Goal: Task Accomplishment & Management: Manage account settings

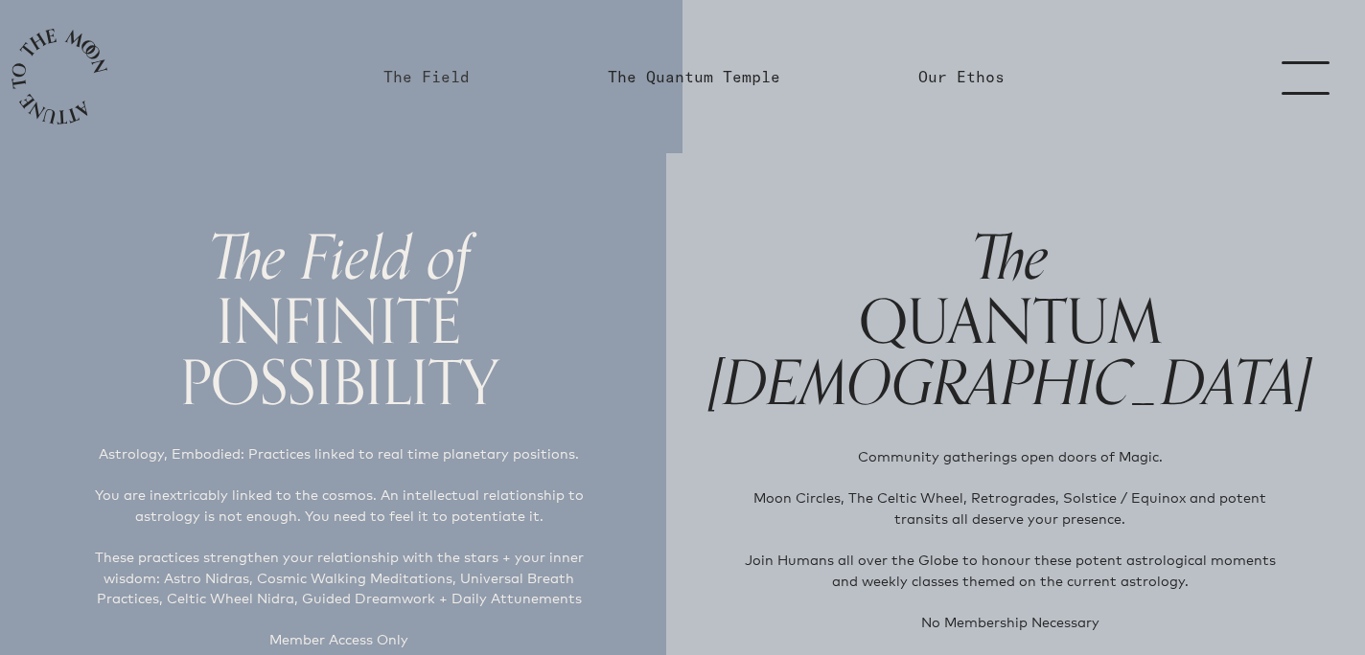
click at [433, 74] on link "The Field" at bounding box center [426, 76] width 86 height 23
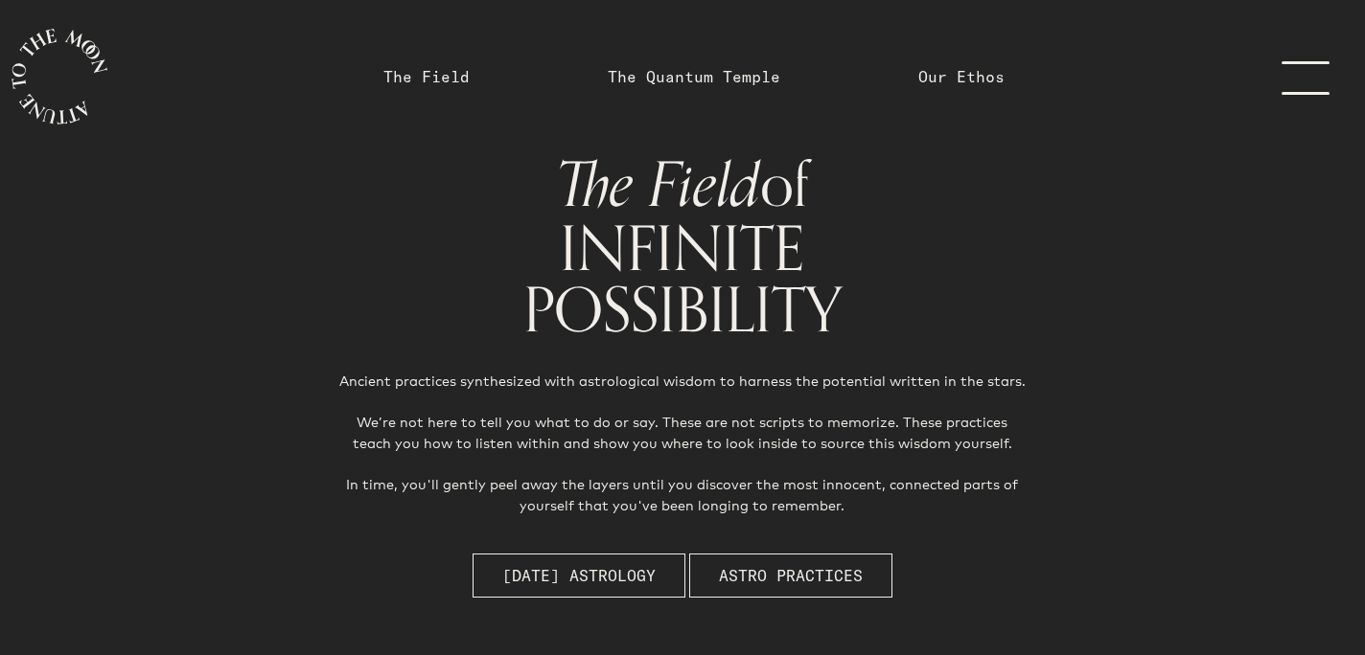
click at [1304, 81] on link "menu" at bounding box center [1317, 76] width 96 height 153
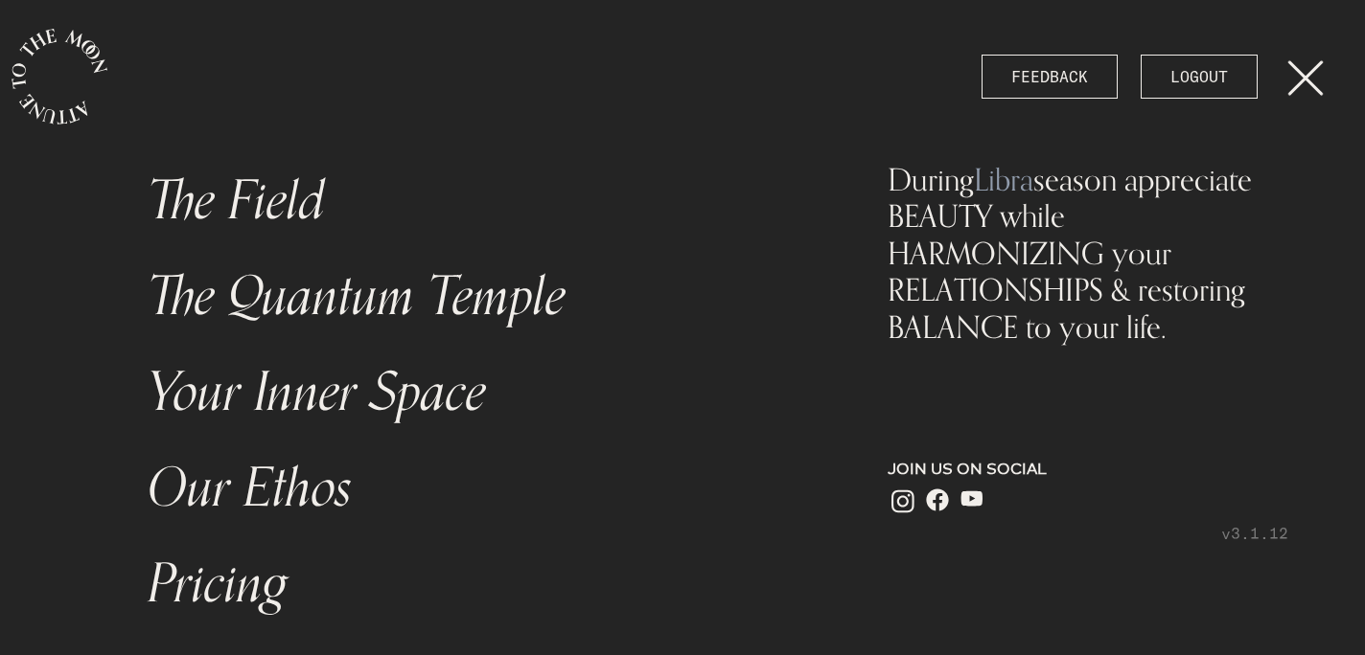
scroll to position [308, 0]
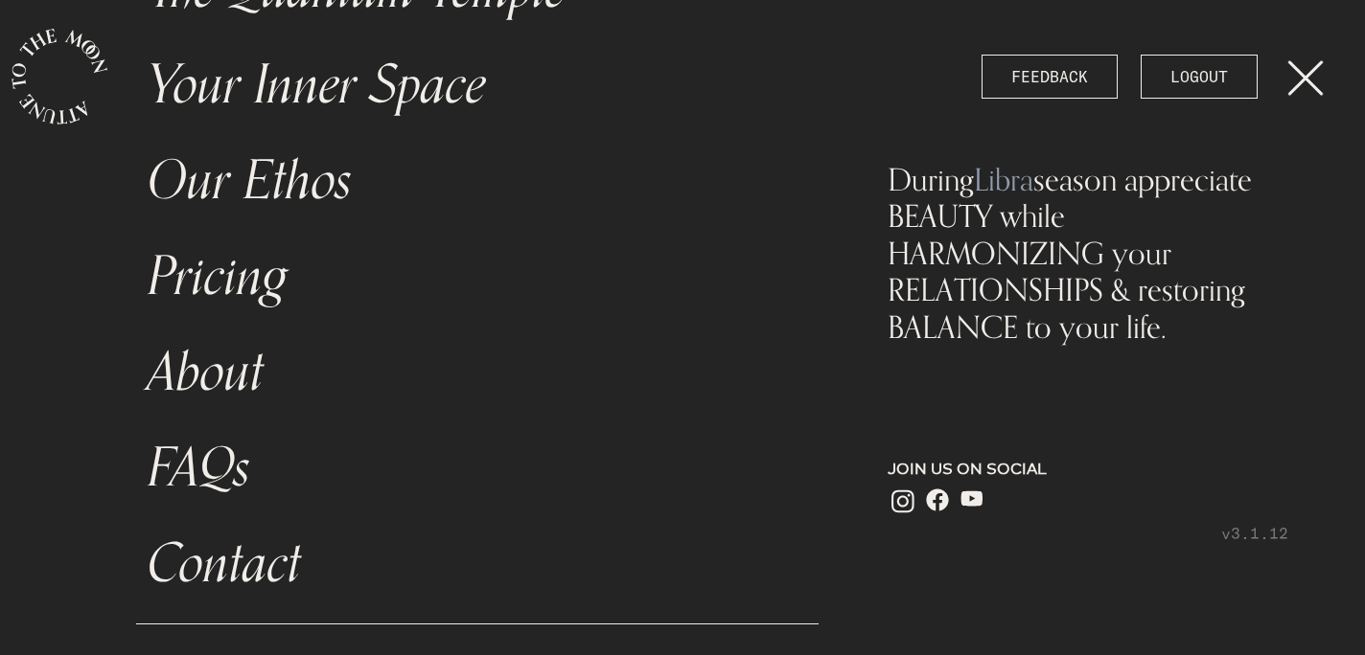
click at [202, 551] on link "Contact" at bounding box center [477, 565] width 682 height 96
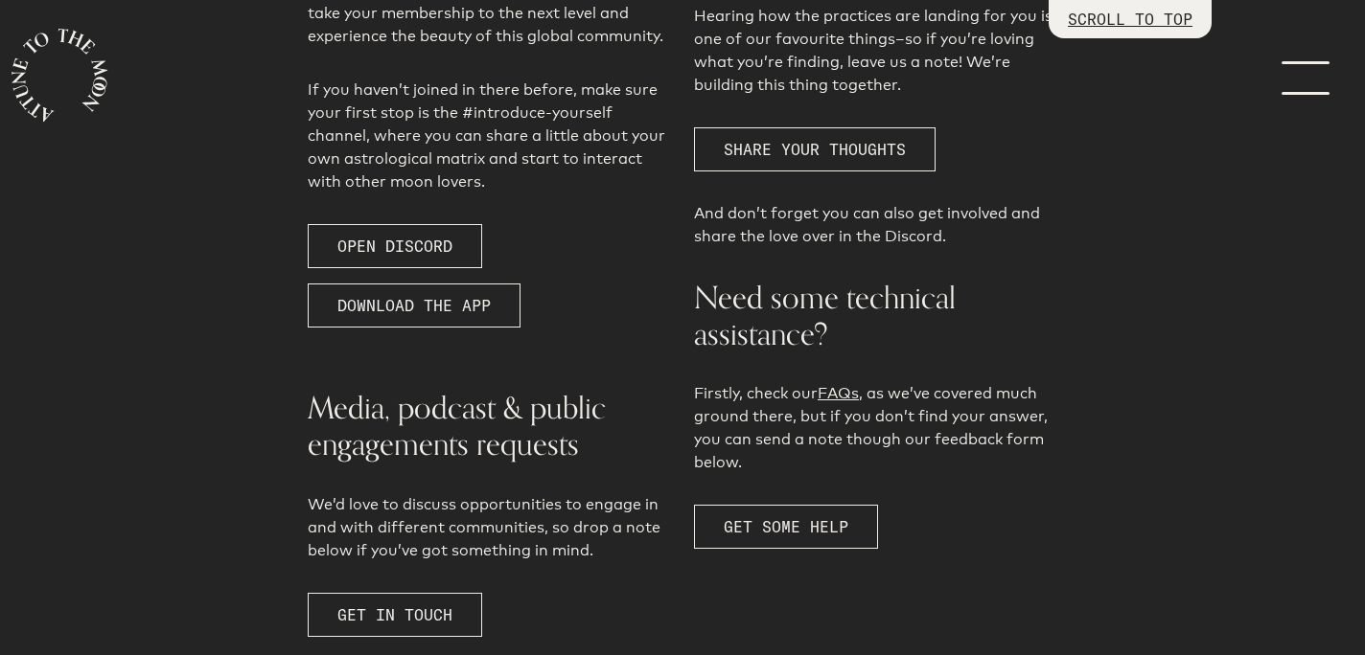
scroll to position [597, 0]
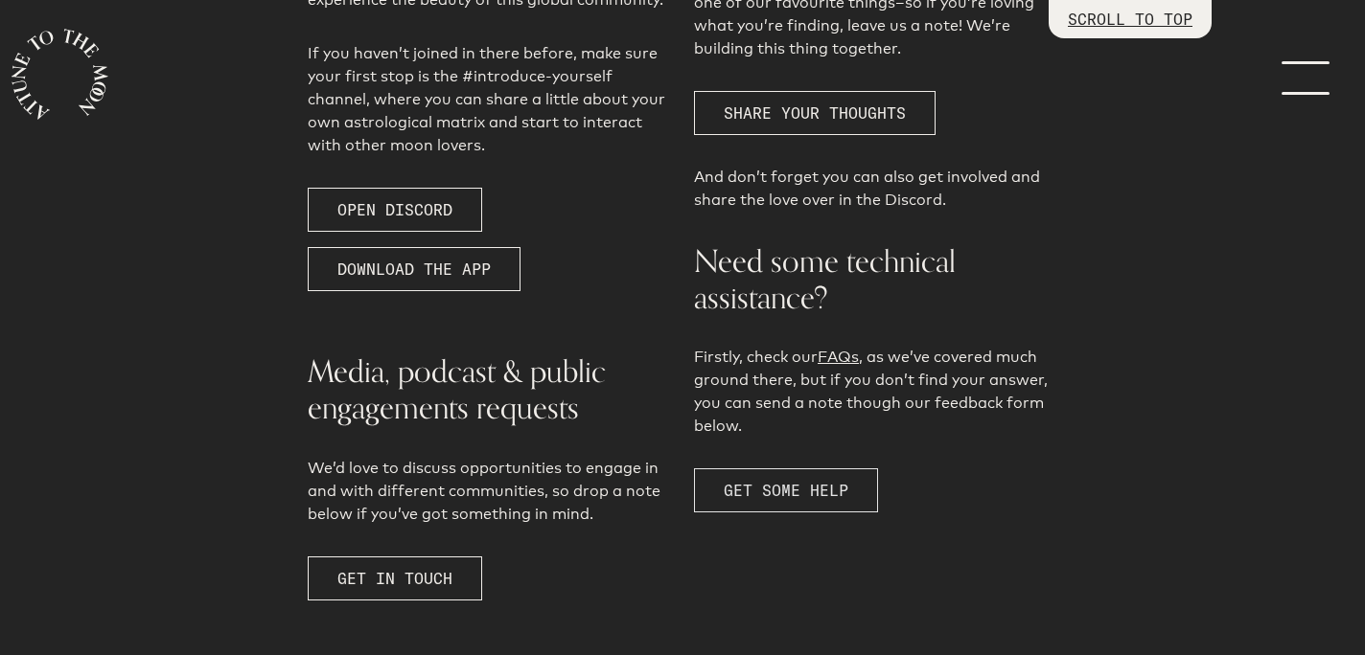
click at [794, 491] on span "GET SOME HELP" at bounding box center [786, 490] width 125 height 19
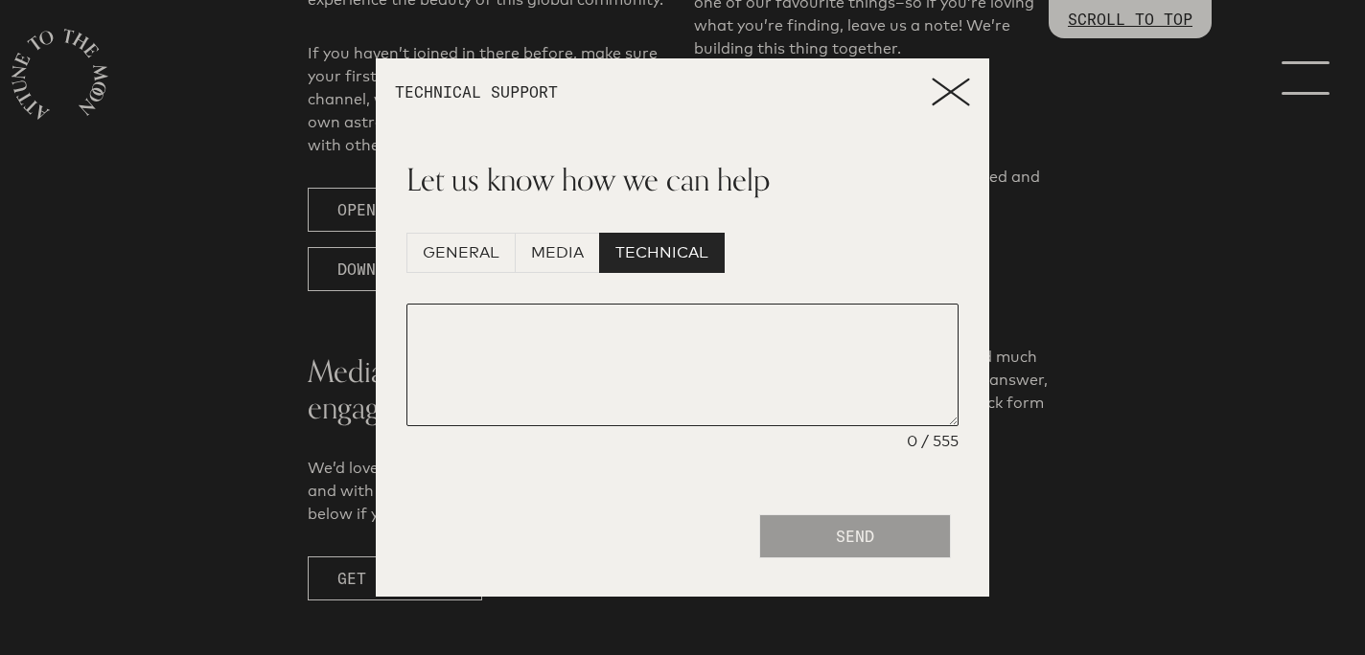
click at [751, 330] on textarea at bounding box center [682, 365] width 552 height 123
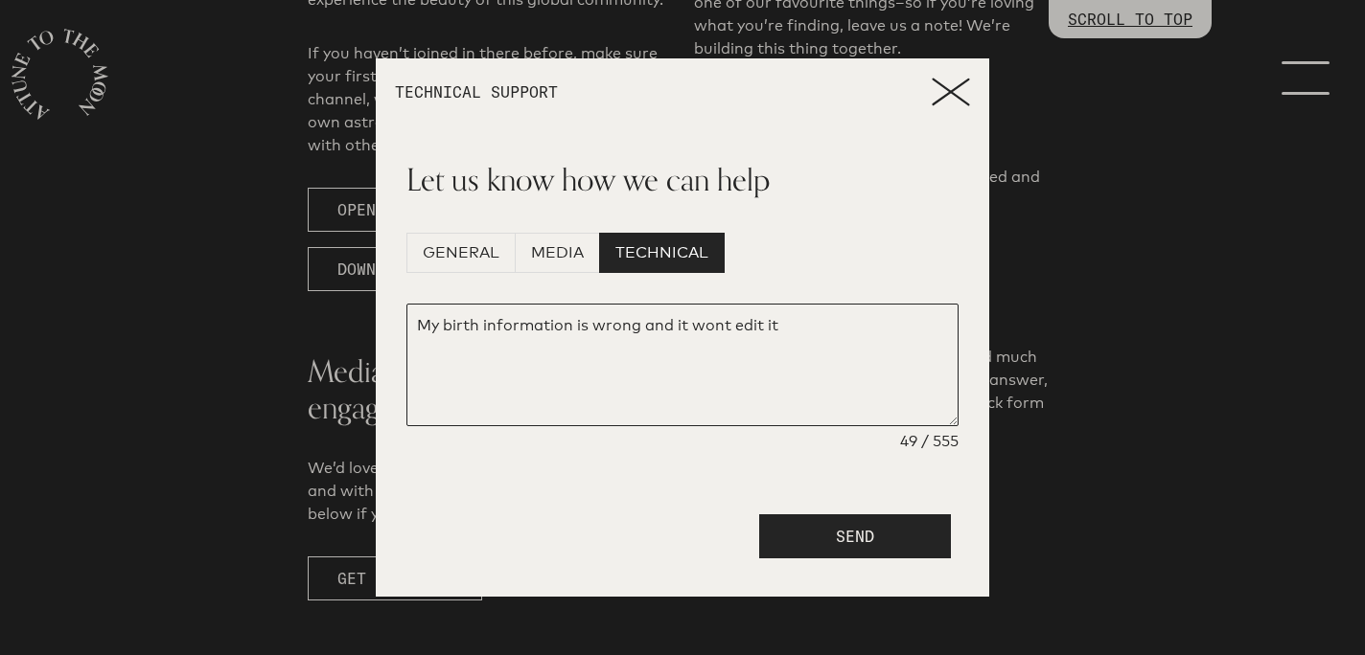
drag, startPoint x: 693, startPoint y: 329, endPoint x: 729, endPoint y: 332, distance: 36.5
click at [729, 332] on textarea "My birth information is wrong and it wont edit it" at bounding box center [682, 365] width 552 height 123
type textarea "My birth information is wrong and it the web do9es not allow me to edit it"
click at [888, 543] on button "SEND" at bounding box center [855, 537] width 192 height 44
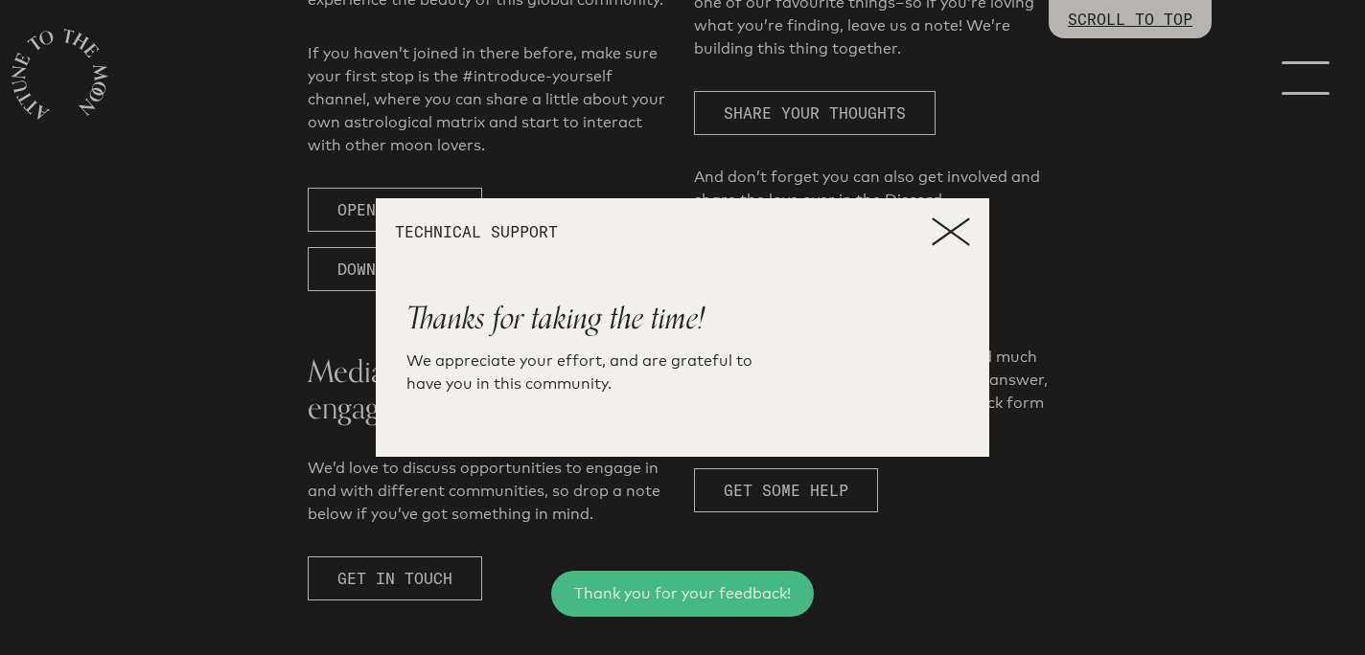
click at [955, 225] on icon at bounding box center [950, 232] width 38 height 29
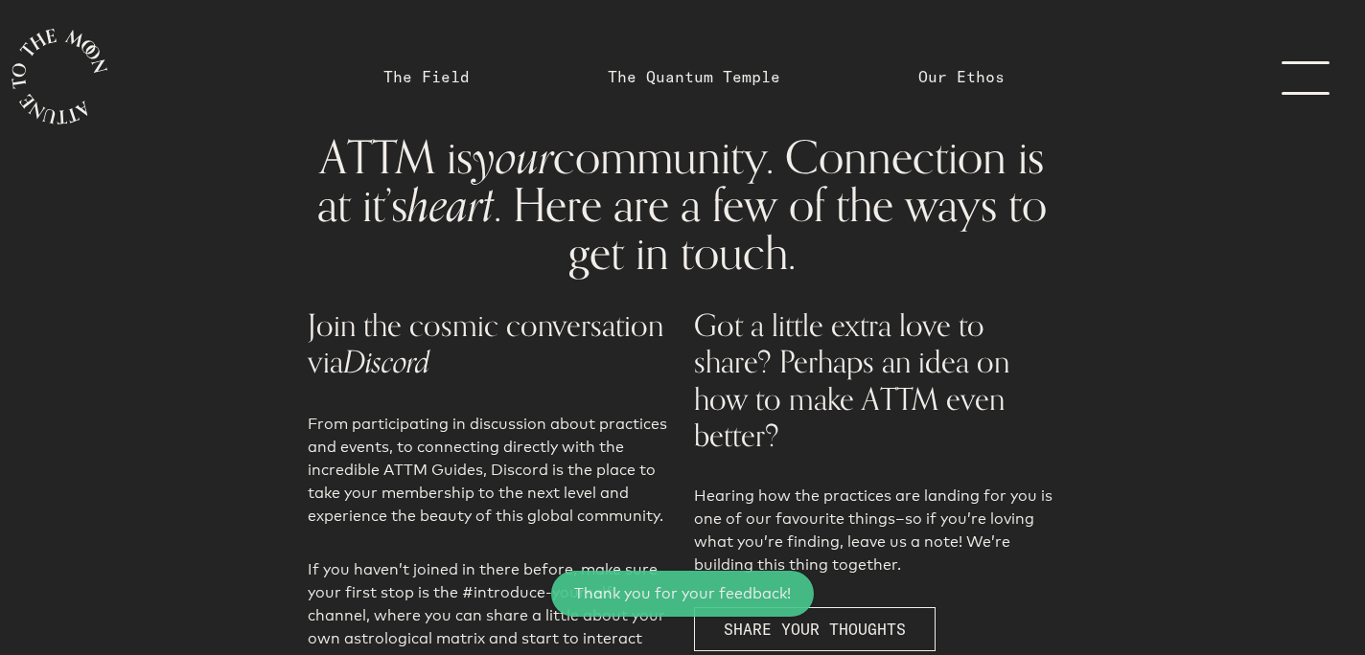
scroll to position [0, 0]
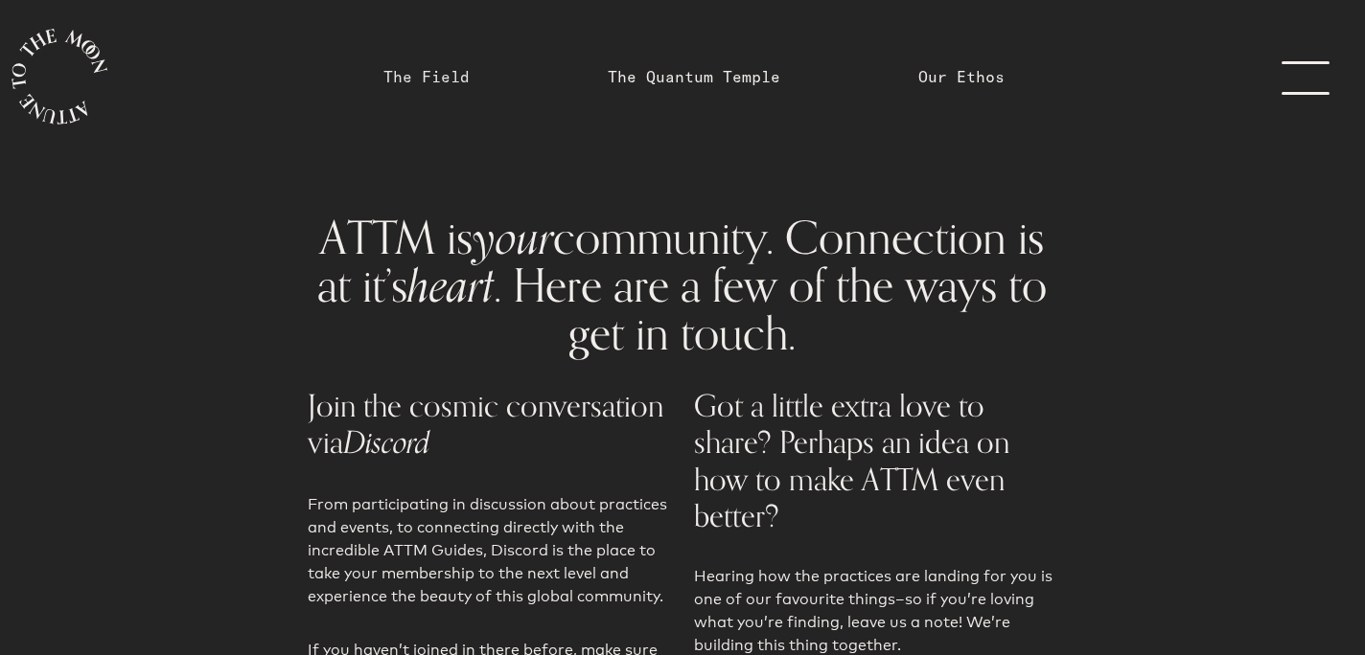
click at [466, 78] on link "The Field" at bounding box center [426, 76] width 86 height 23
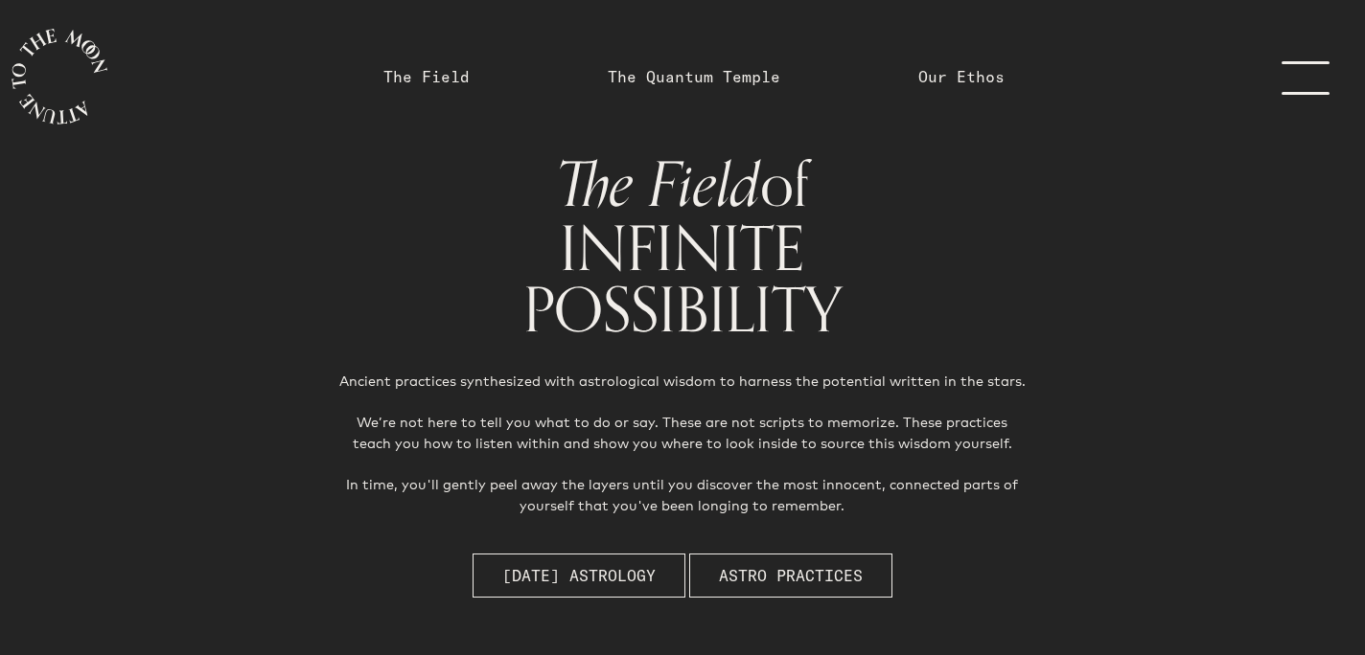
click at [1327, 53] on link "menu" at bounding box center [1317, 76] width 96 height 153
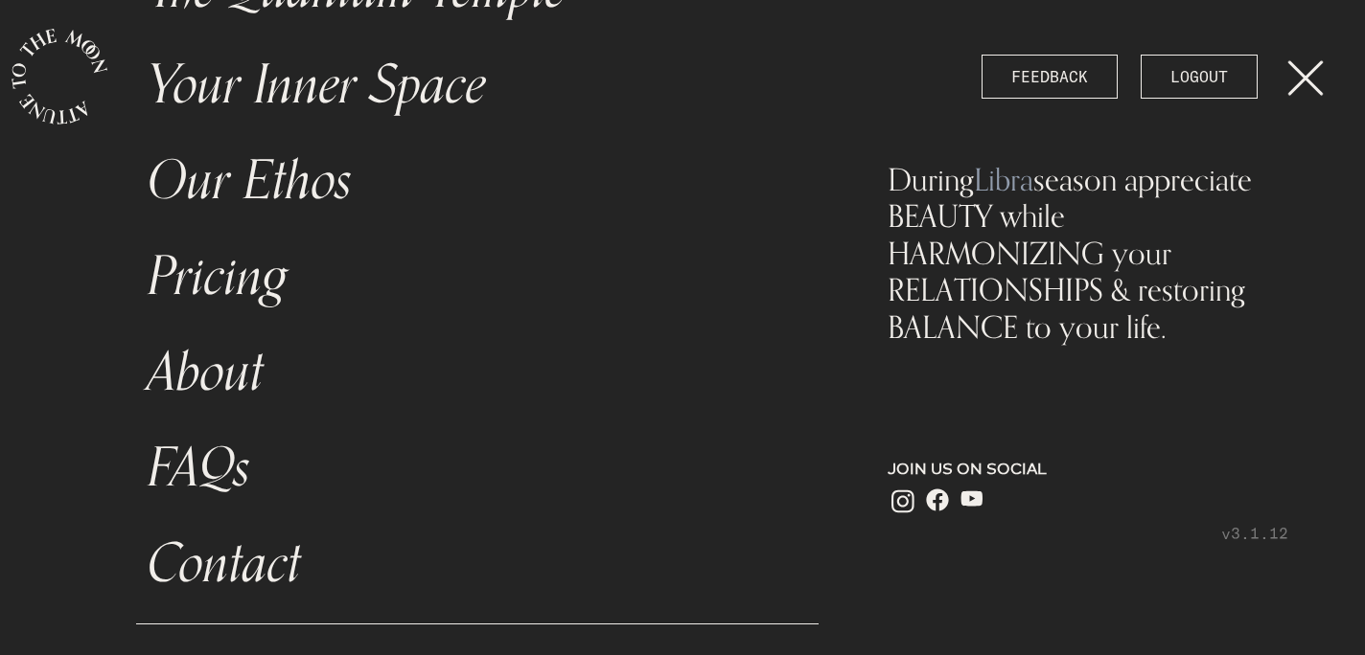
click at [451, 84] on link "Your Inner Space" at bounding box center [477, 85] width 682 height 96
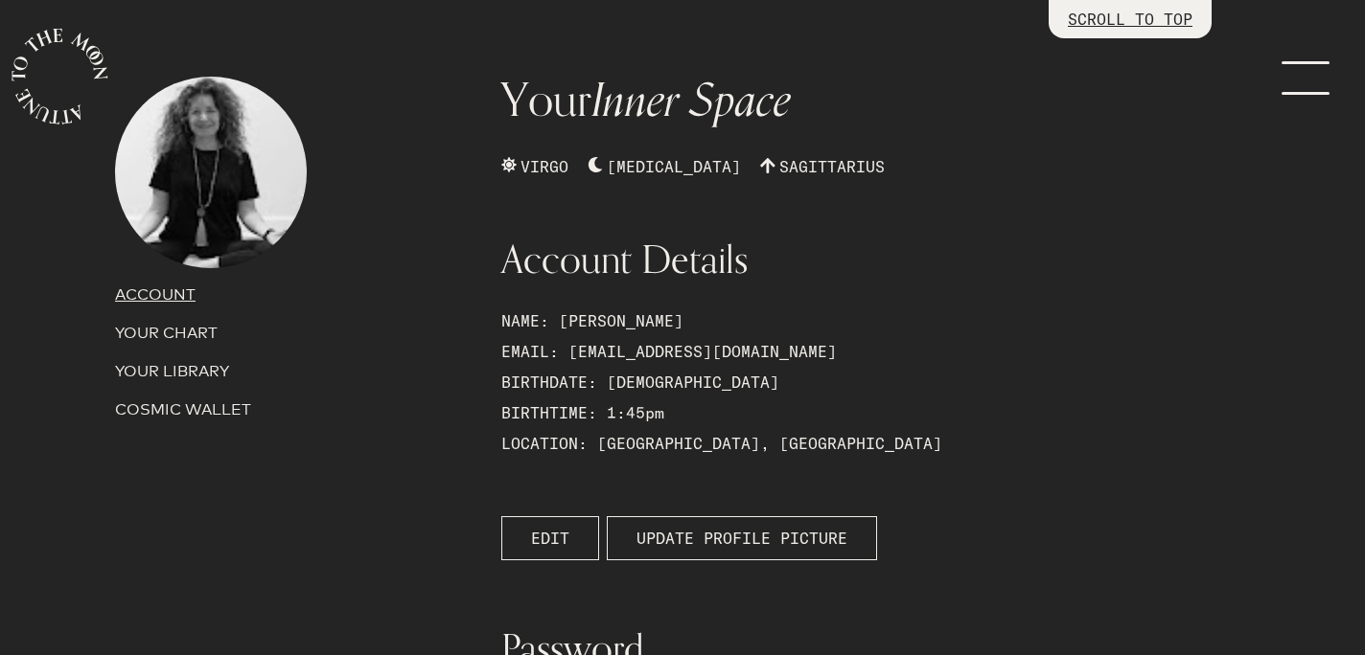
scroll to position [93, 0]
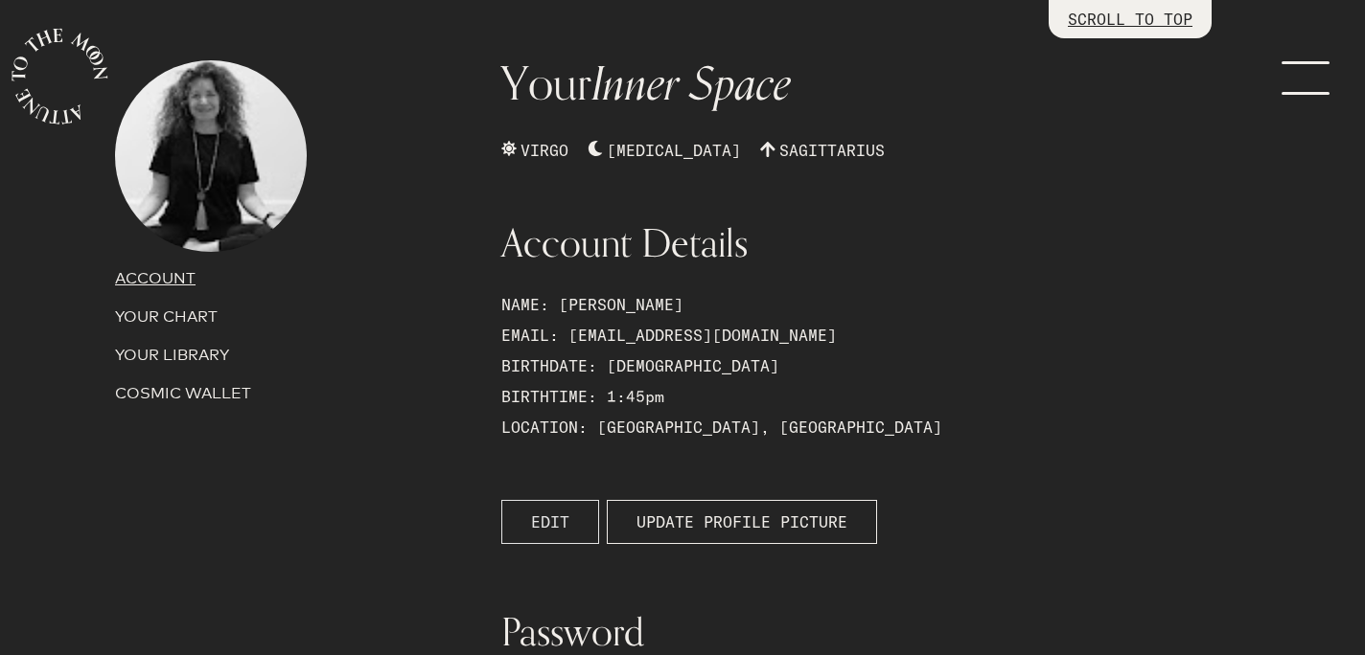
click at [577, 516] on button "EDIT" at bounding box center [550, 522] width 98 height 44
select select "8"
select select "45"
select select "PM"
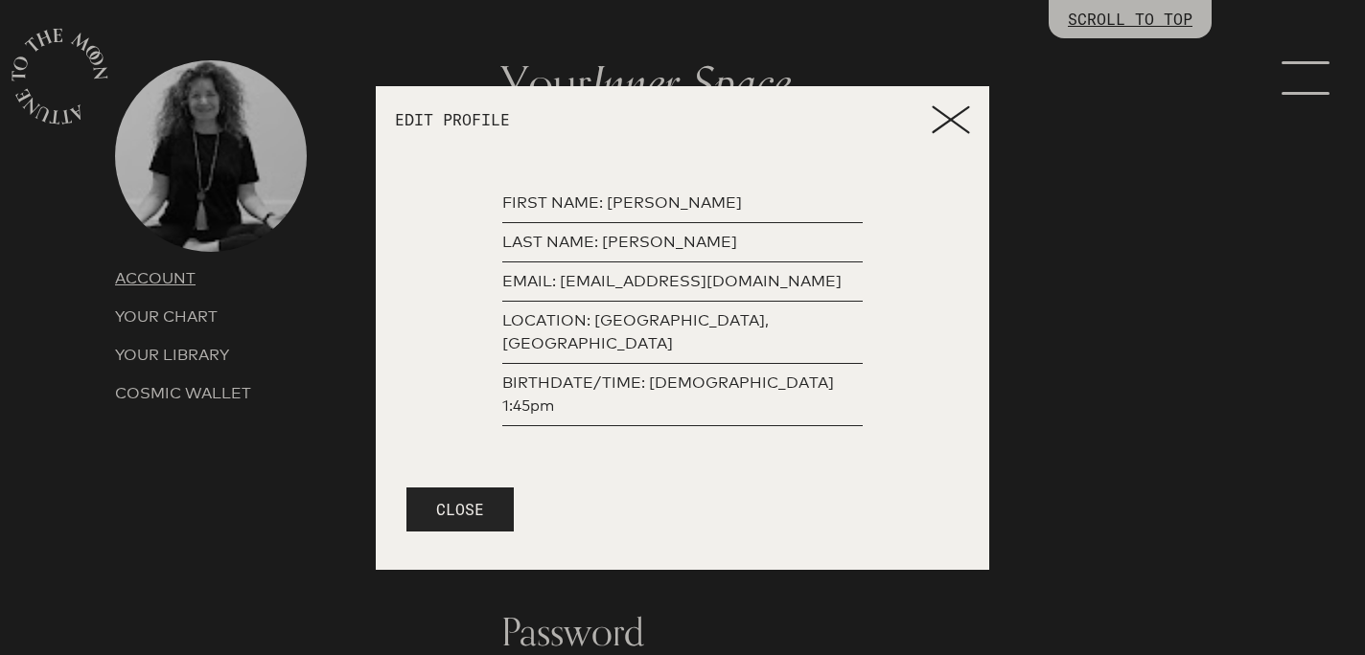
click at [811, 380] on p "BIRTHDATE/TIME: [DEMOGRAPHIC_DATA] 1:45pm" at bounding box center [682, 395] width 360 height 46
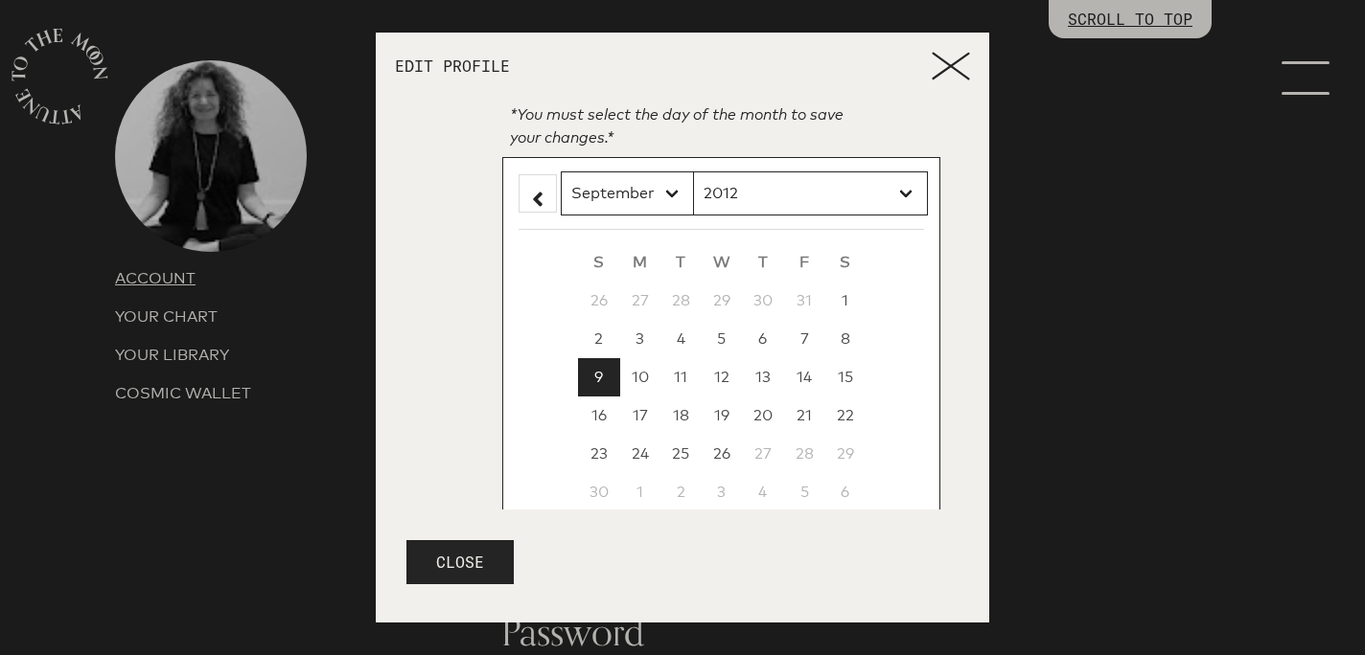
scroll to position [287, 0]
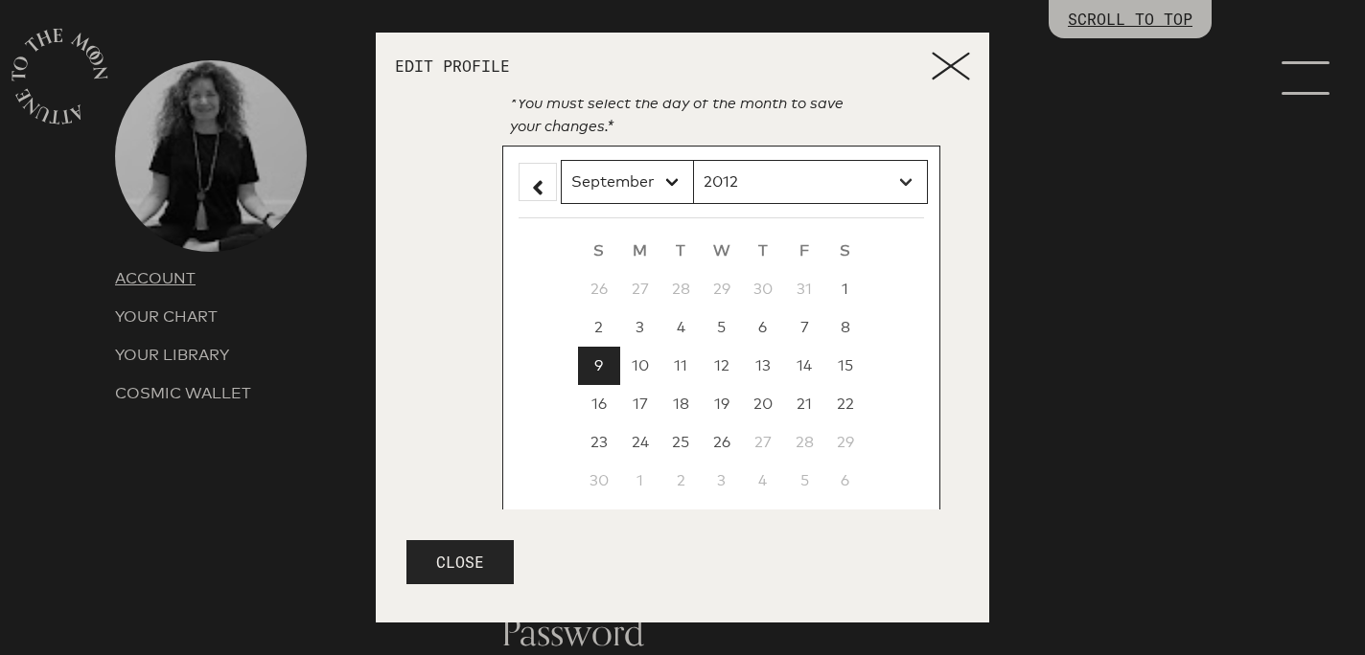
click at [768, 160] on select "2012 2011 2010 2009 2008 2007 2006 2005 2004 2003 2002 2001 2000 1999 1998 1997…" at bounding box center [810, 182] width 235 height 44
select select "1970"
click at [693, 160] on select "2012 2011 2010 2009 2008 2007 2006 2005 2004 2003 2002 2001 2000 1999 1998 1997…" at bounding box center [810, 182] width 235 height 44
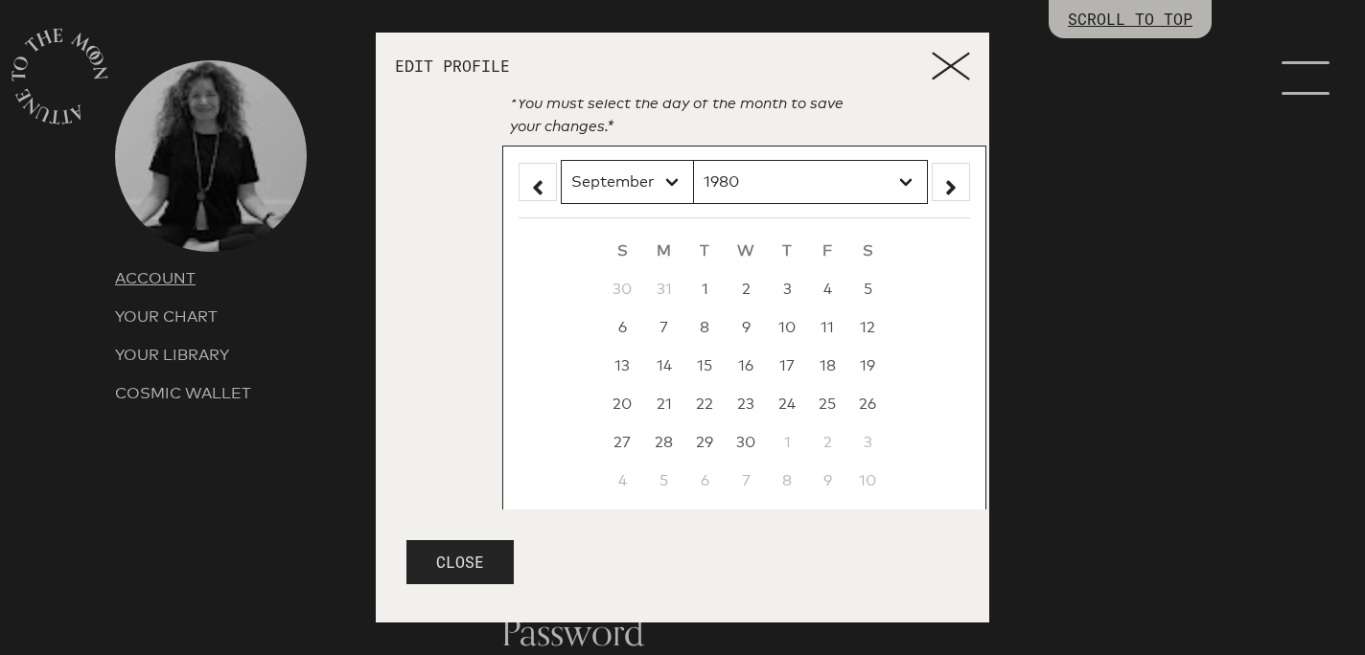
click at [473, 563] on button "CLOSE" at bounding box center [459, 562] width 107 height 44
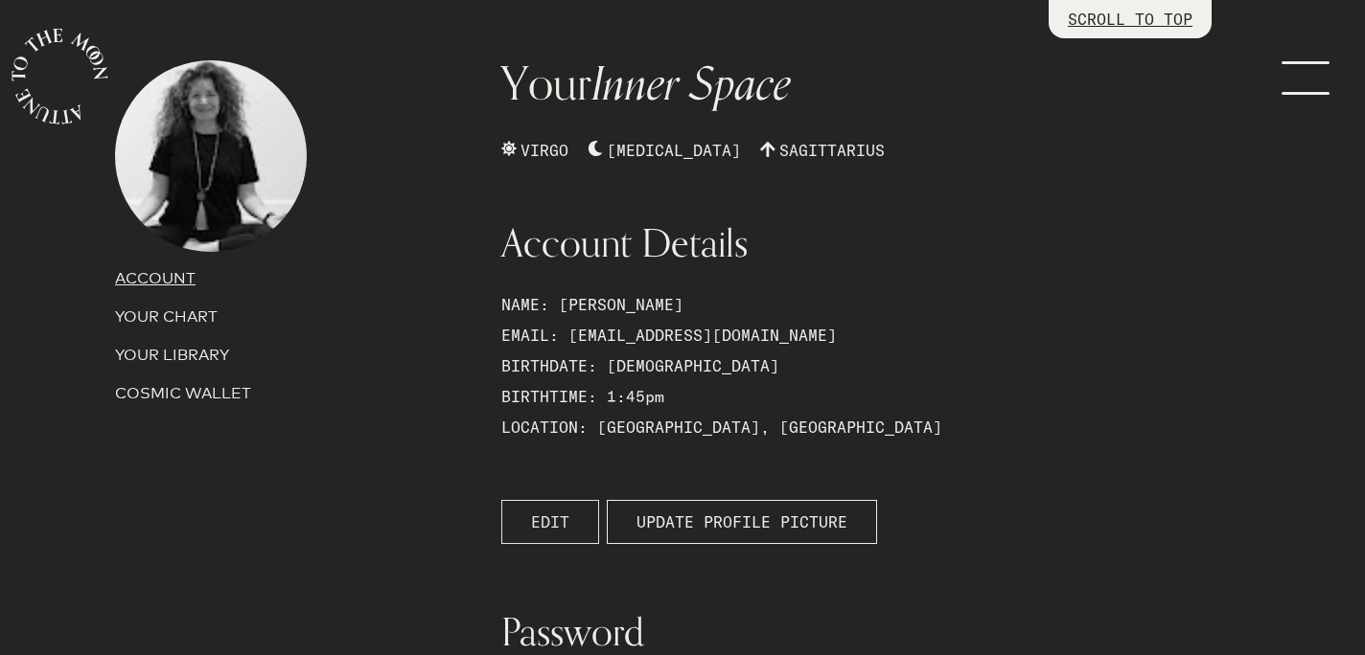
click at [588, 515] on button "EDIT" at bounding box center [550, 522] width 98 height 44
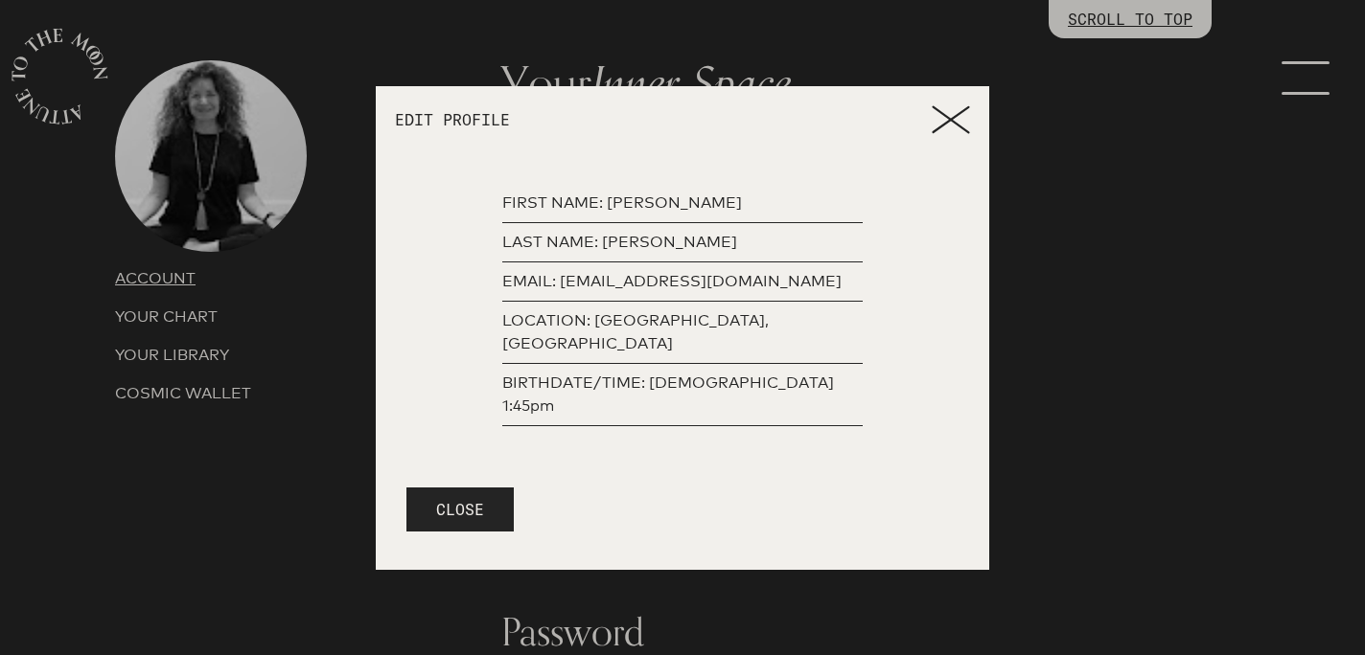
click at [740, 380] on p "BIRTHDATE/TIME: [DEMOGRAPHIC_DATA] 1:45pm" at bounding box center [682, 395] width 360 height 46
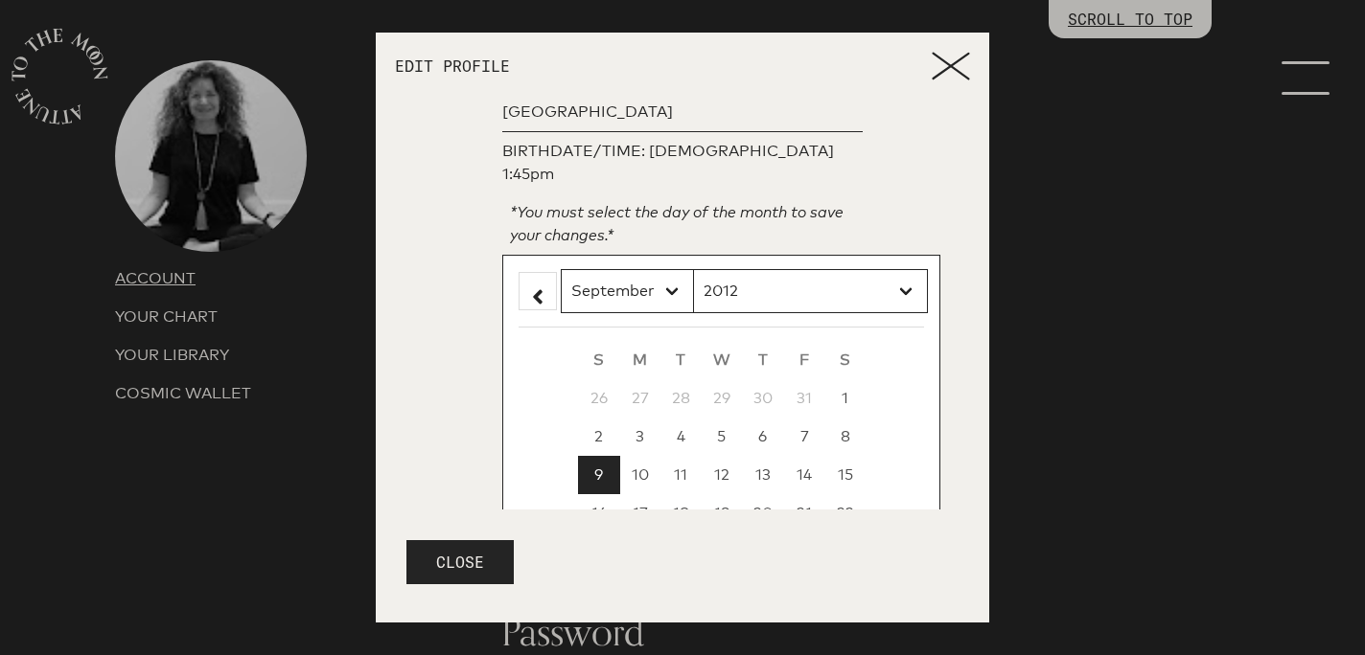
scroll to position [287, 0]
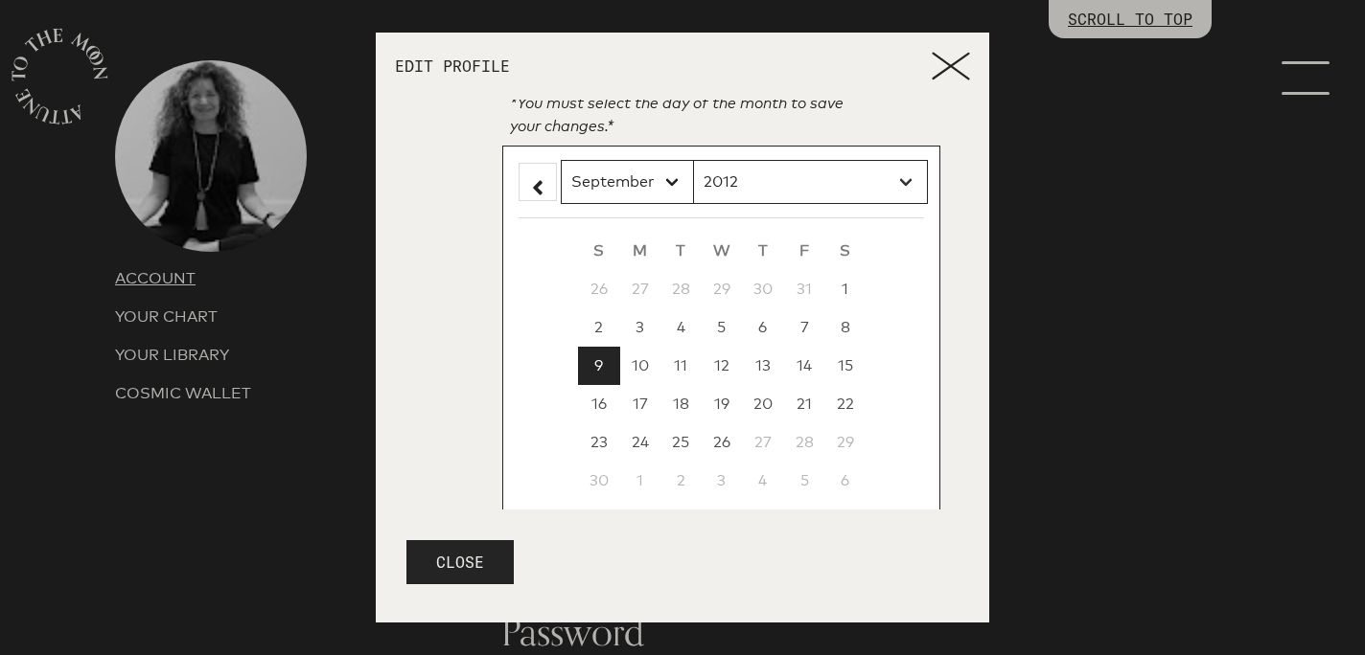
click at [770, 160] on select "2012 2011 2010 2009 2008 2007 2006 2005 2004 2003 2002 2001 2000 1999 1998 1997…" at bounding box center [810, 182] width 235 height 44
select select "1970"
click at [693, 160] on select "2012 2011 2010 2009 2008 2007 2006 2005 2004 2003 2002 2001 2000 1999 1998 1997…" at bounding box center [810, 182] width 235 height 44
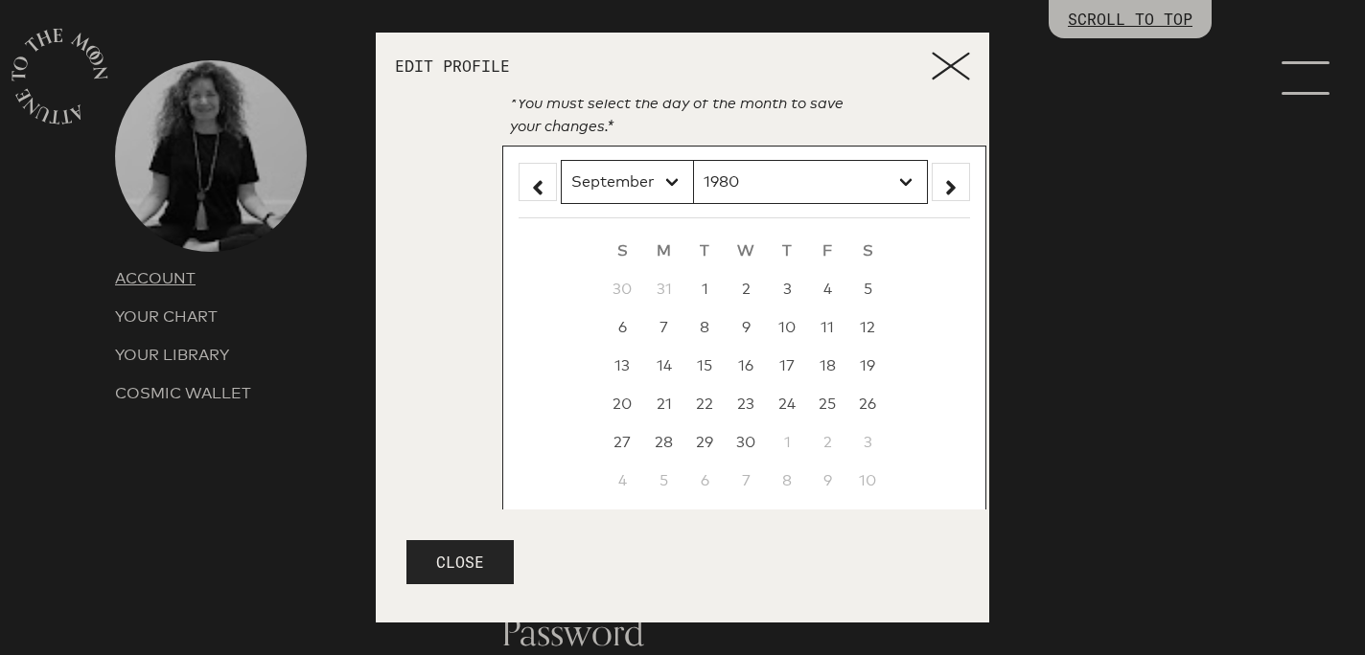
scroll to position [402, 0]
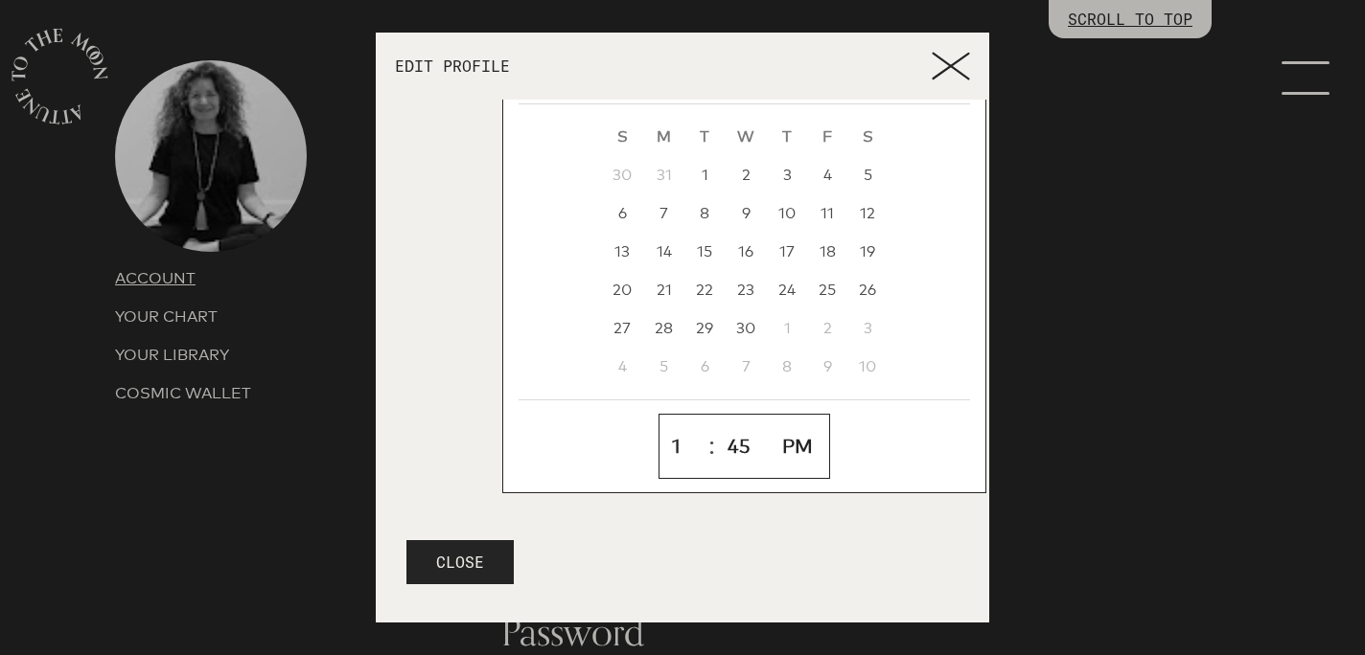
click at [772, 423] on select "AM PM" at bounding box center [799, 447] width 55 height 48
click at [465, 66] on p "Edit Profile" at bounding box center [663, 65] width 537 height 15
click at [969, 60] on icon at bounding box center [950, 66] width 38 height 29
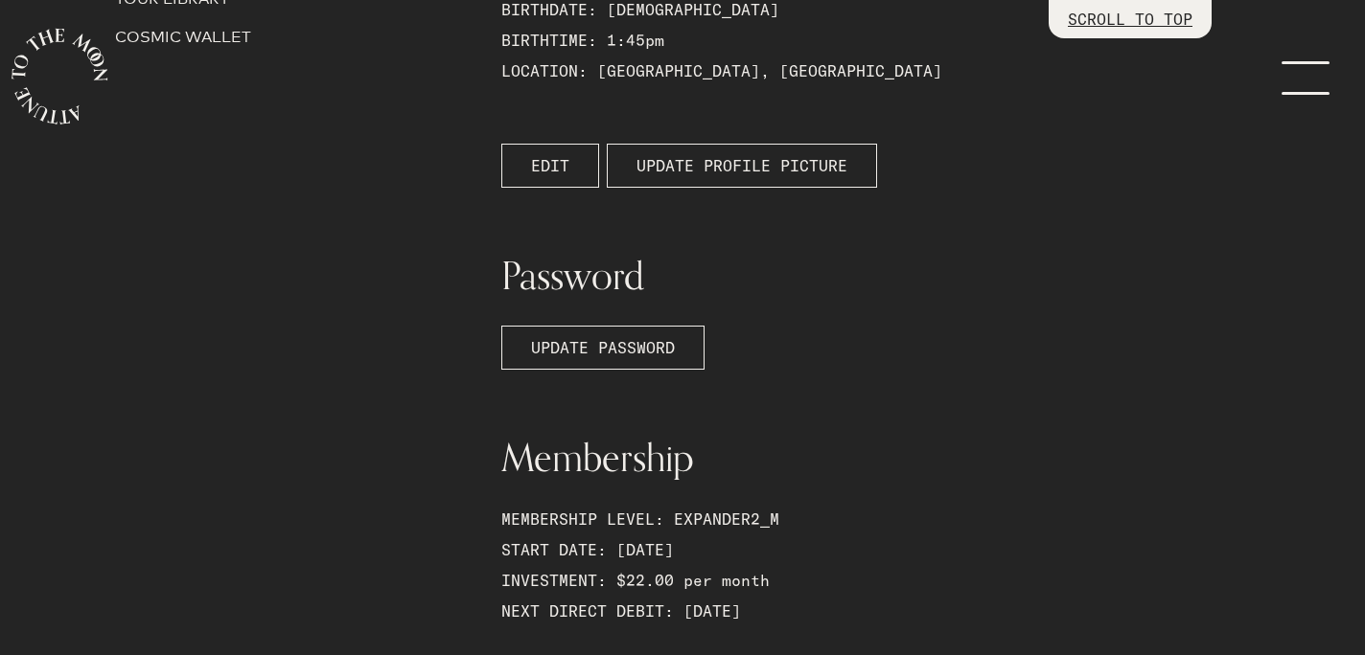
scroll to position [0, 0]
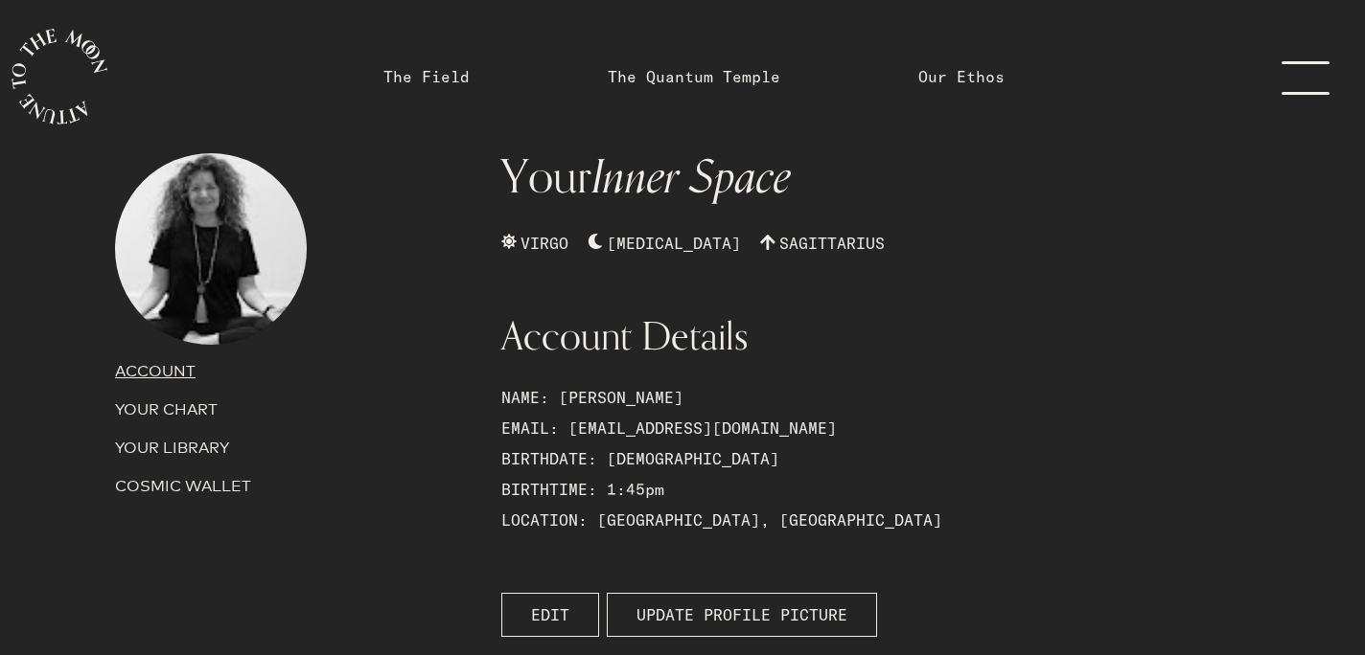
click at [200, 407] on p "YOUR CHART" at bounding box center [296, 410] width 363 height 23
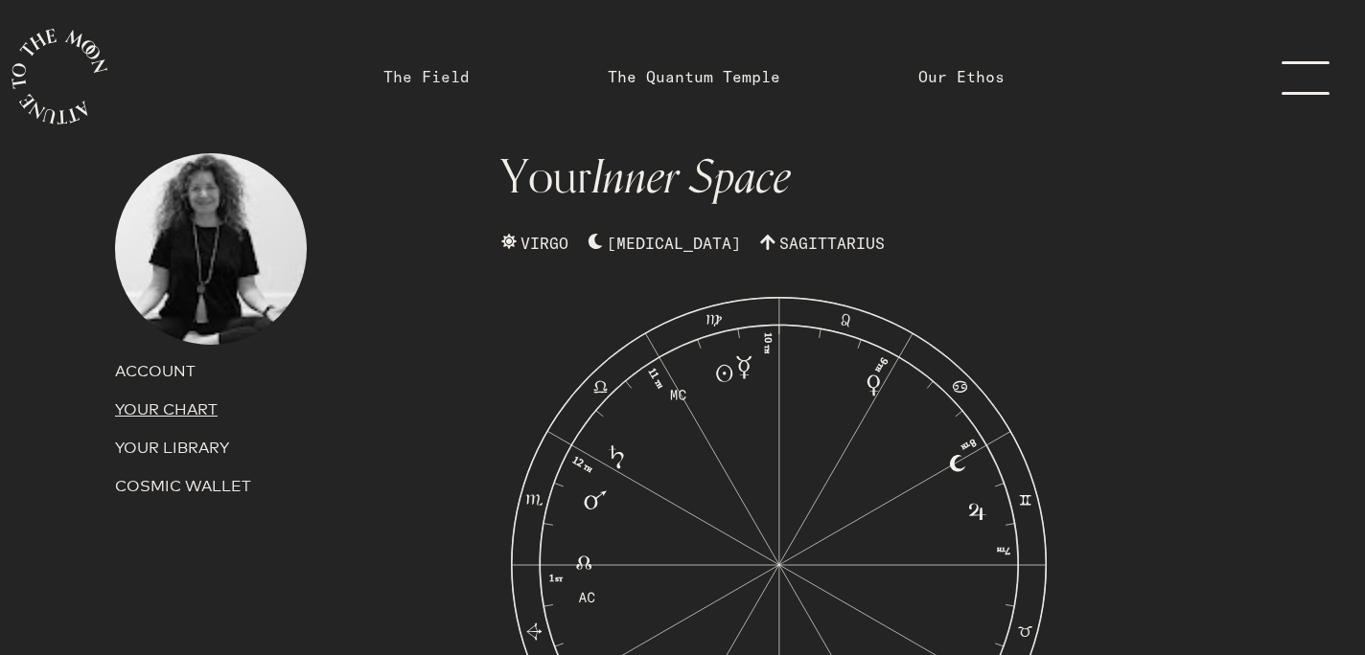
click at [441, 83] on link "The Field" at bounding box center [426, 76] width 86 height 23
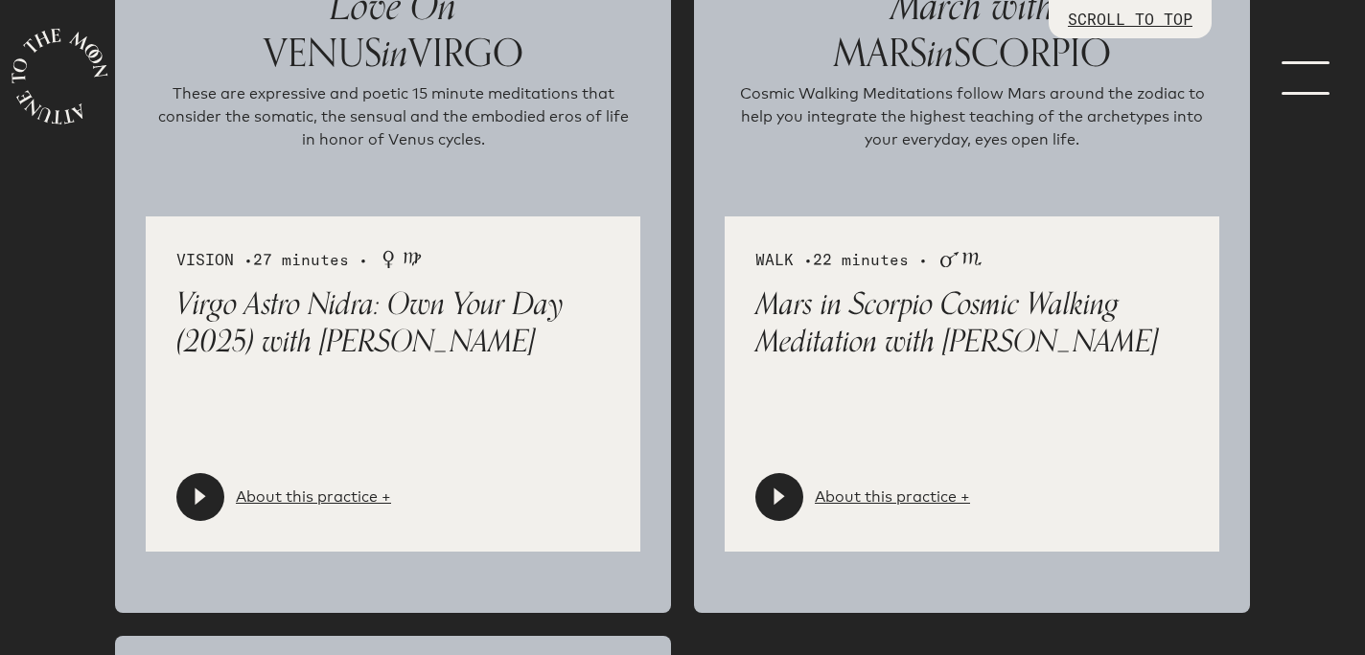
scroll to position [3518, 0]
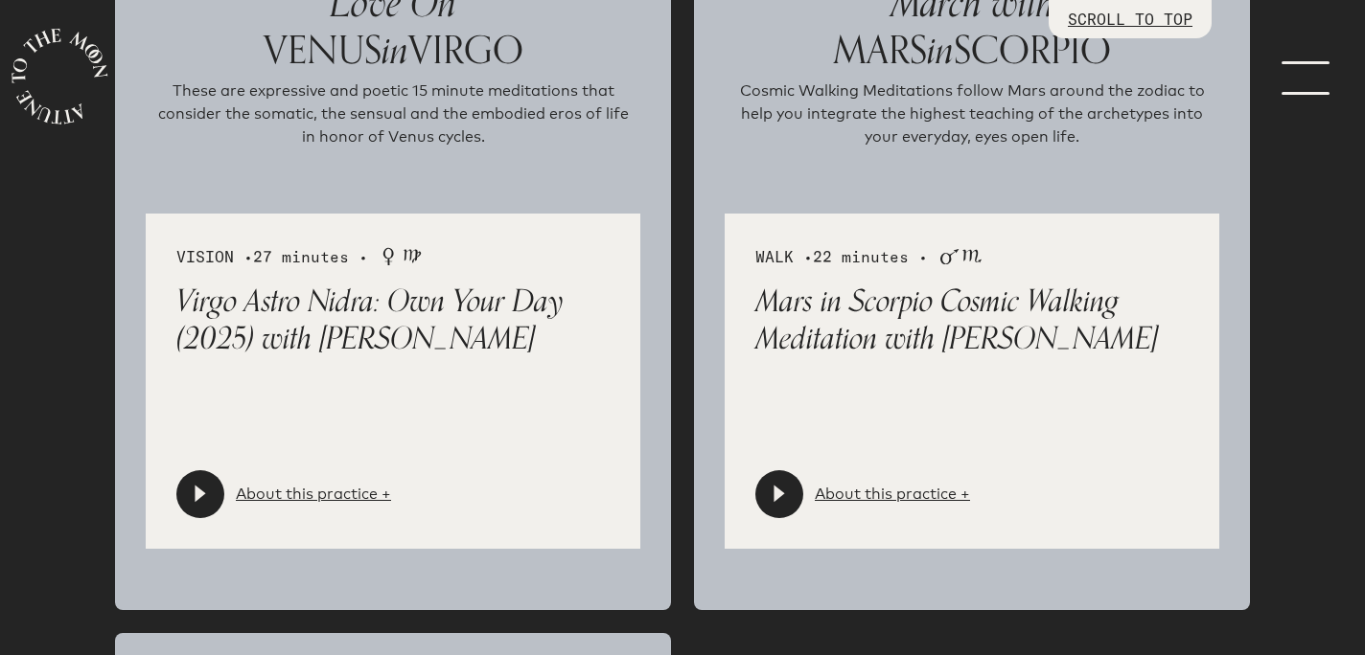
click at [211, 499] on div at bounding box center [200, 495] width 48 height 48
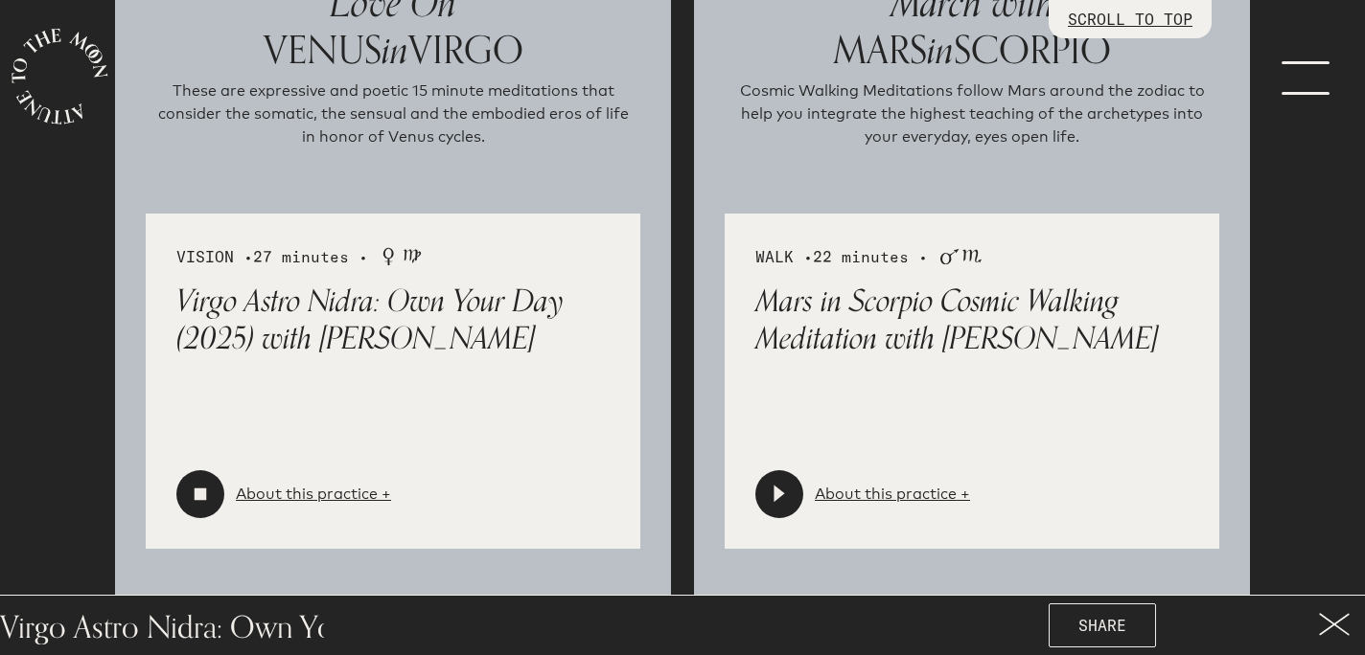
click at [780, 491] on icon at bounding box center [778, 494] width 11 height 17
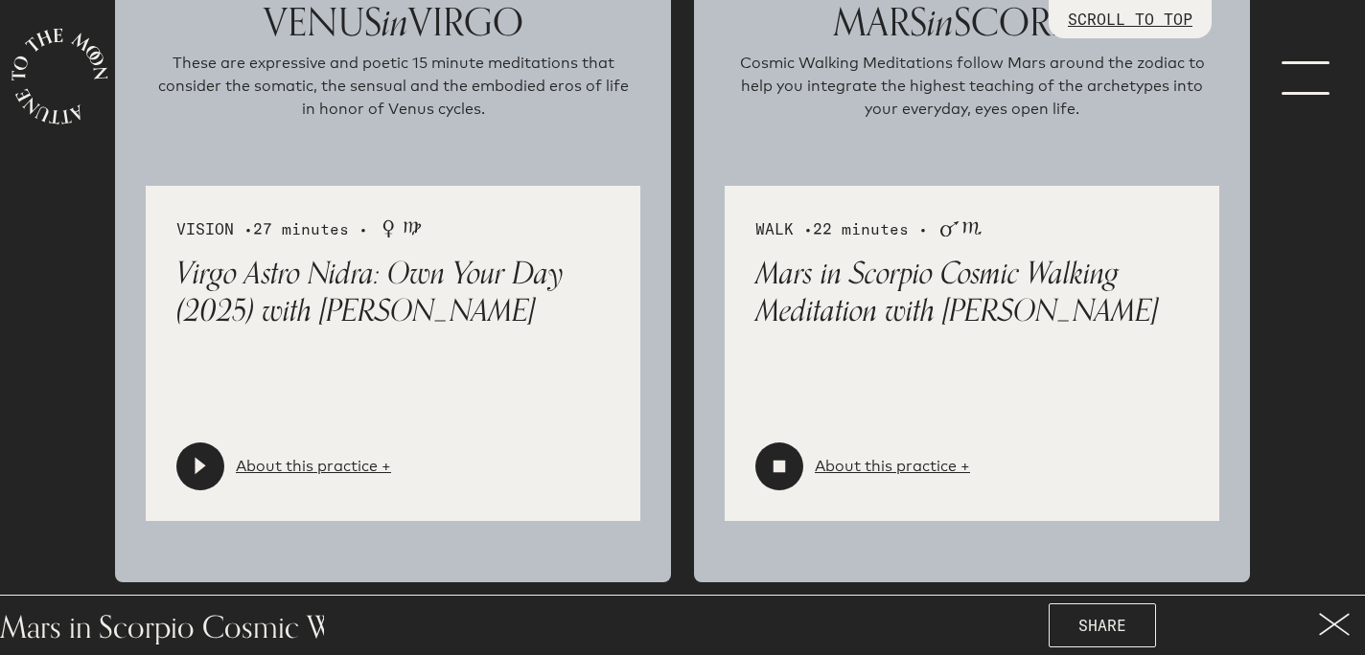
scroll to position [3548, 0]
